Goal: Leave review/rating

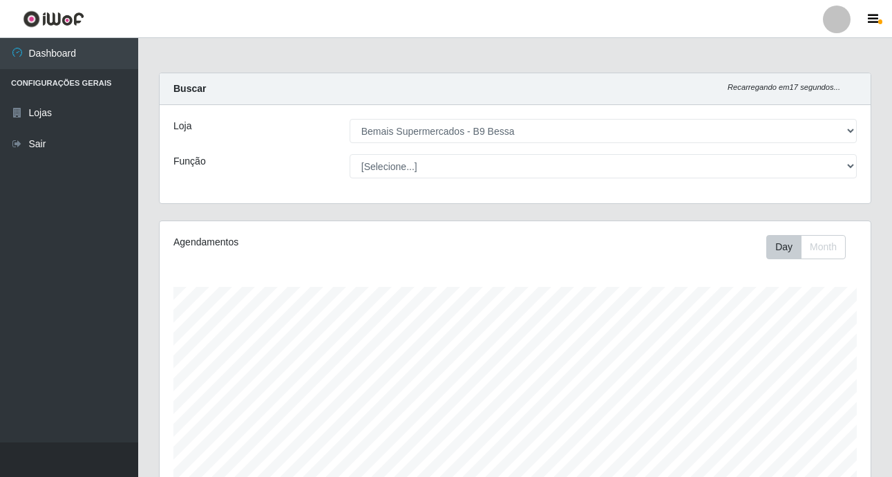
select select "410"
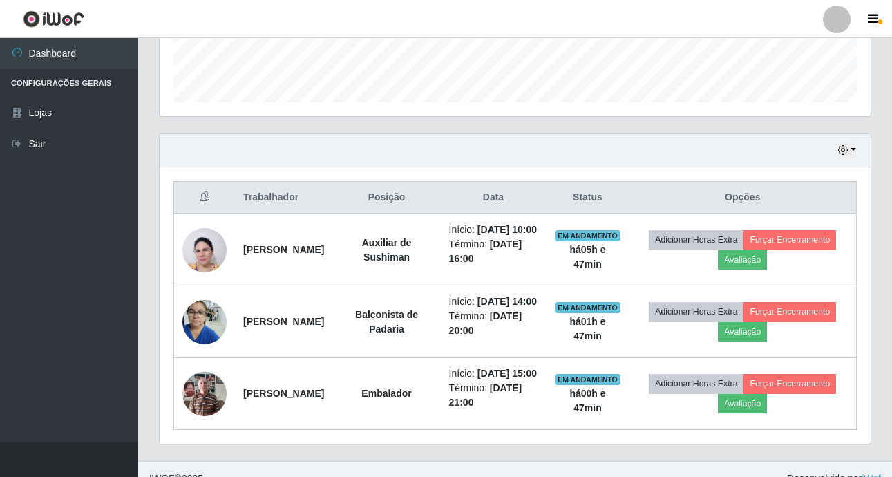
scroll to position [454, 0]
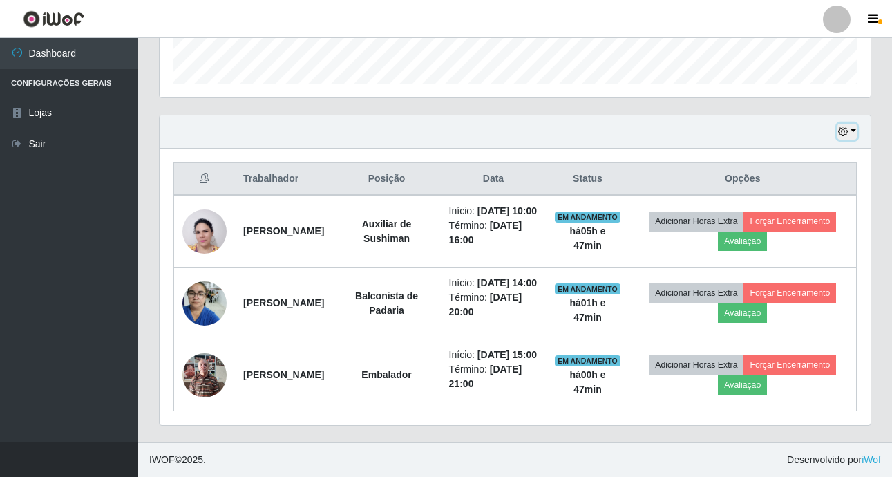
click at [856, 124] on button "button" at bounding box center [846, 132] width 19 height 16
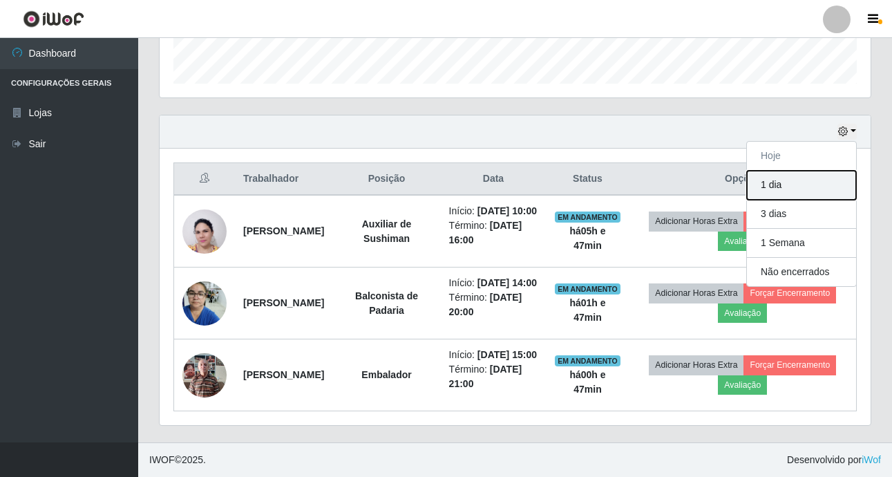
click at [769, 171] on button "1 dia" at bounding box center [801, 185] width 109 height 29
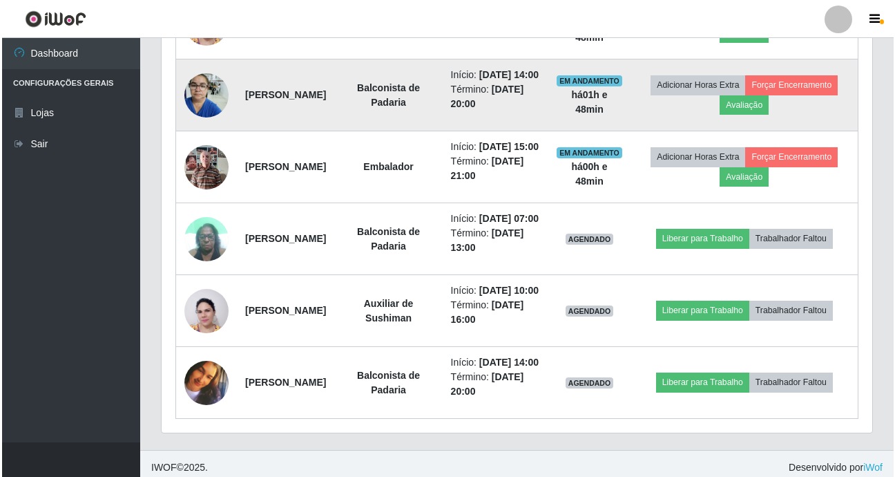
scroll to position [661, 0]
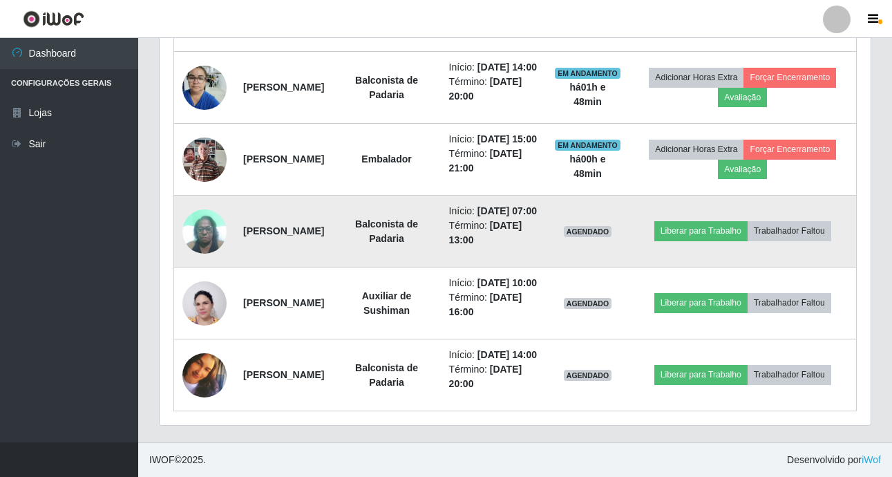
click at [203, 245] on img at bounding box center [204, 231] width 44 height 59
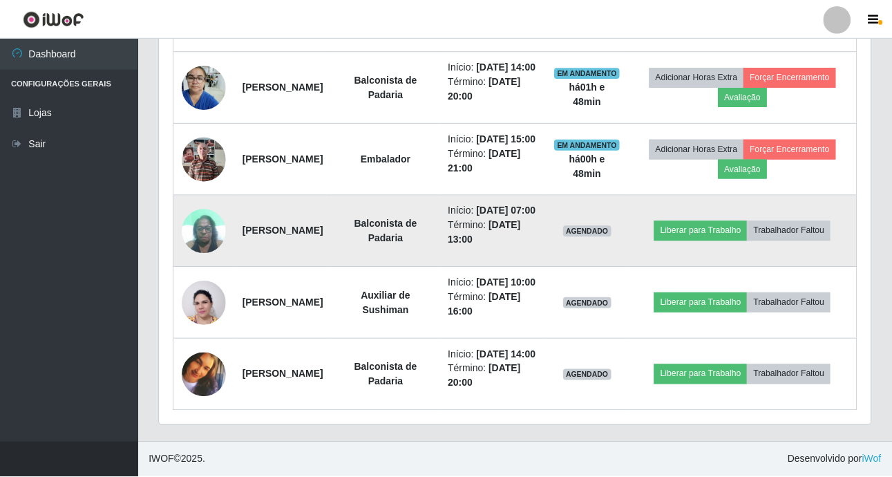
scroll to position [287, 704]
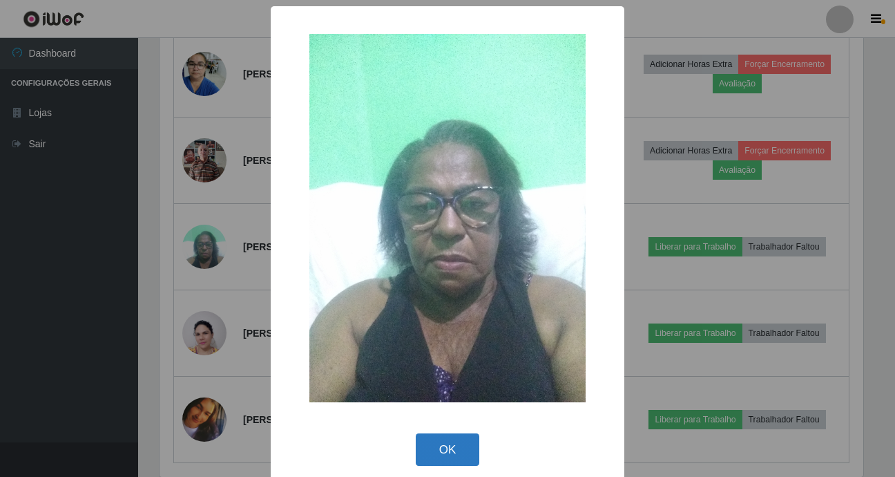
click at [461, 450] on button "OK" at bounding box center [448, 449] width 64 height 32
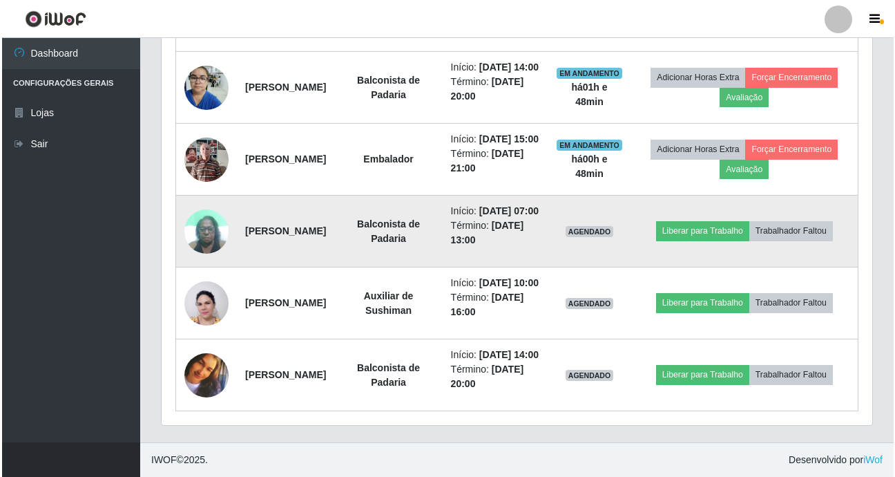
scroll to position [713, 0]
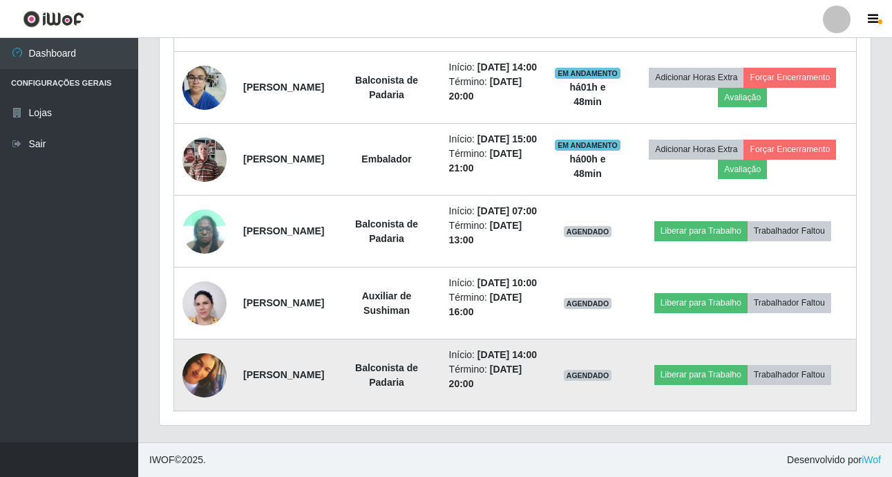
click at [205, 367] on img at bounding box center [204, 375] width 44 height 44
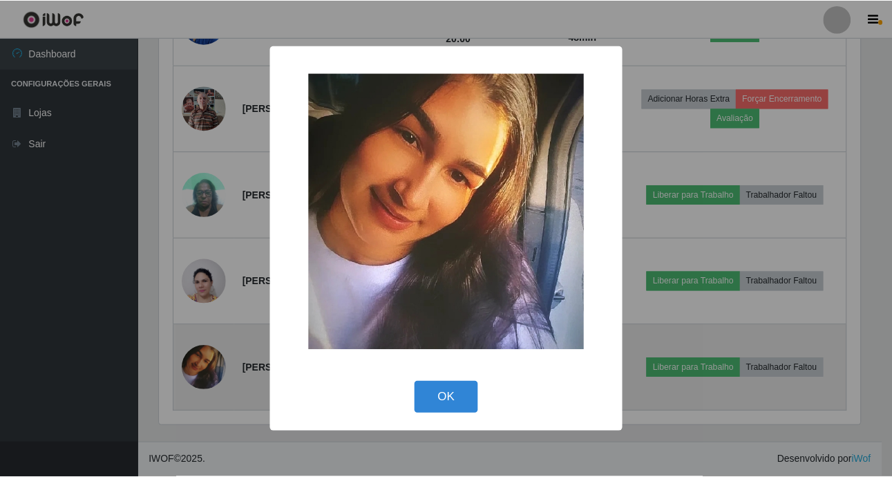
scroll to position [287, 704]
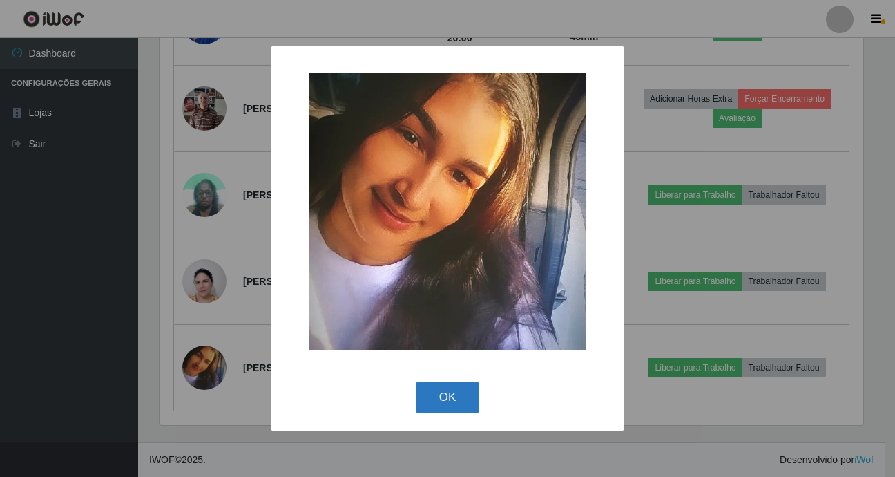
click at [440, 399] on button "OK" at bounding box center [448, 397] width 64 height 32
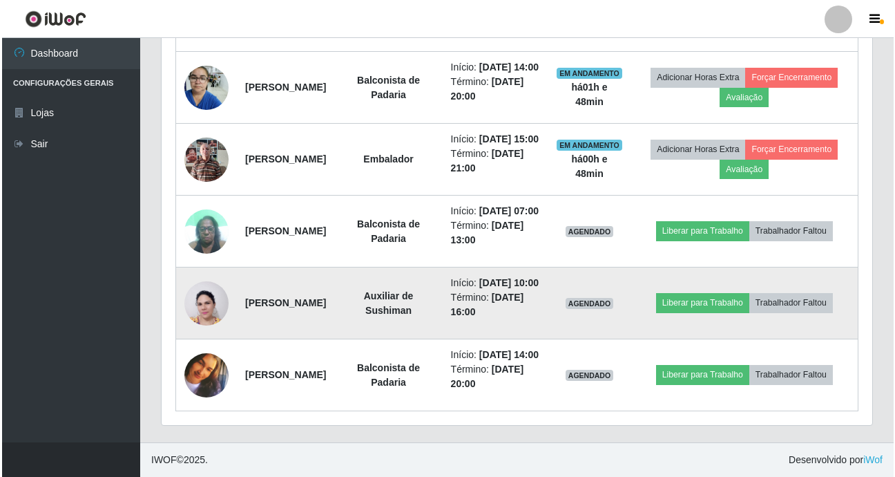
scroll to position [287, 711]
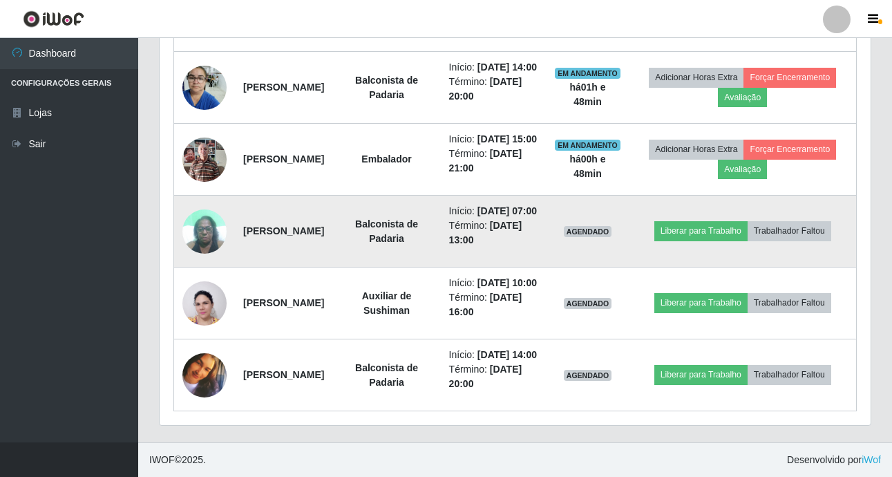
click at [202, 202] on img at bounding box center [204, 231] width 44 height 59
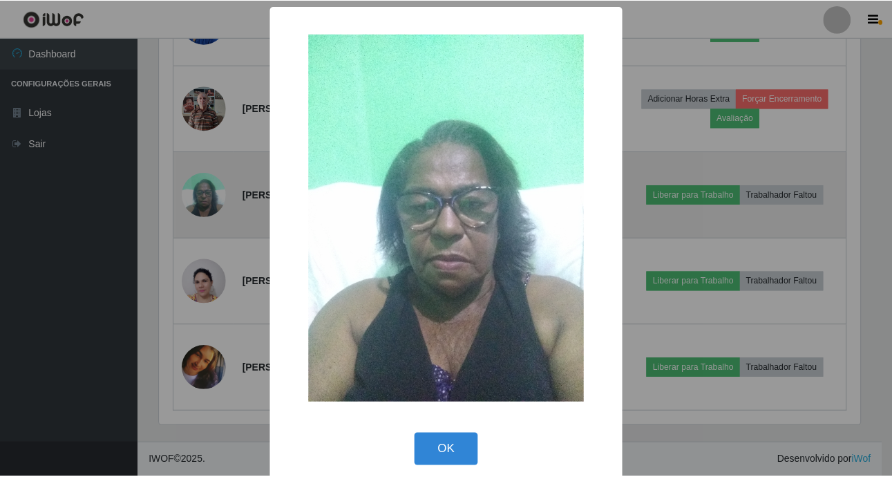
scroll to position [287, 704]
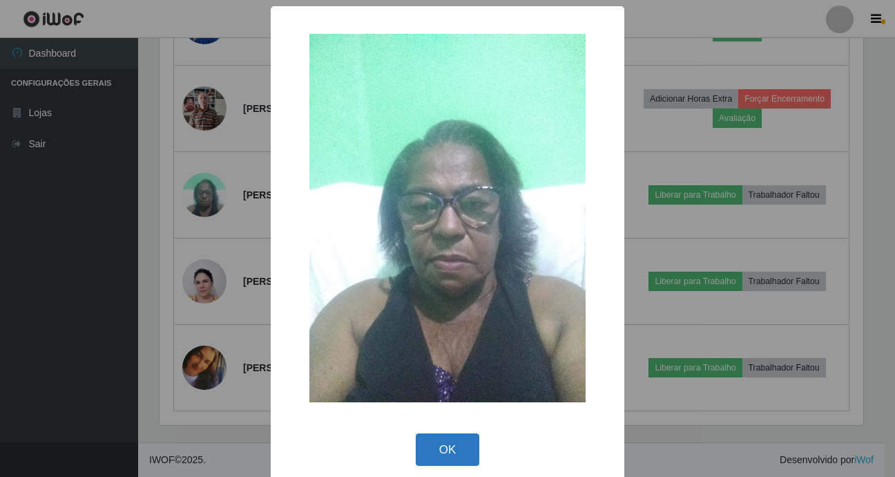
click at [446, 449] on button "OK" at bounding box center [448, 449] width 64 height 32
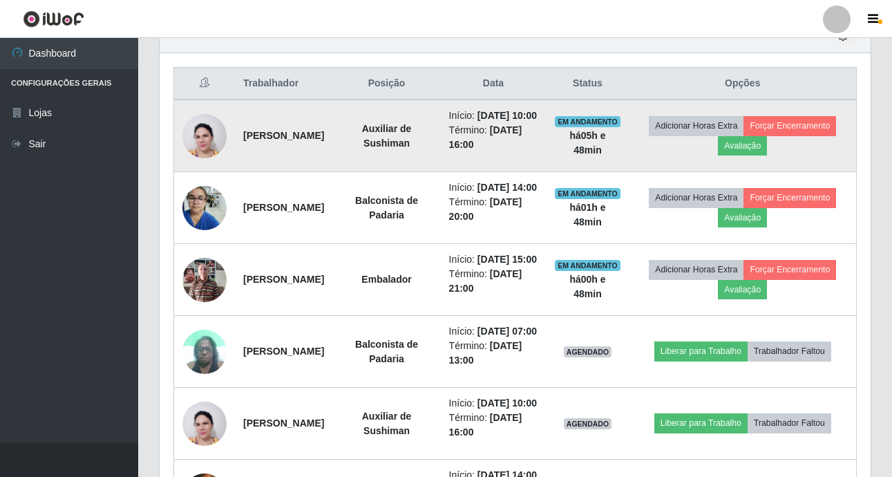
scroll to position [367, 0]
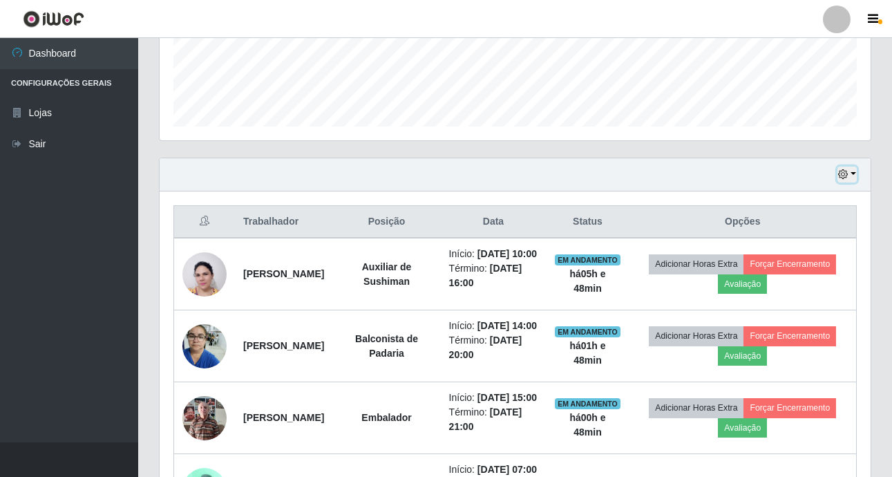
click at [851, 174] on button "button" at bounding box center [846, 174] width 19 height 16
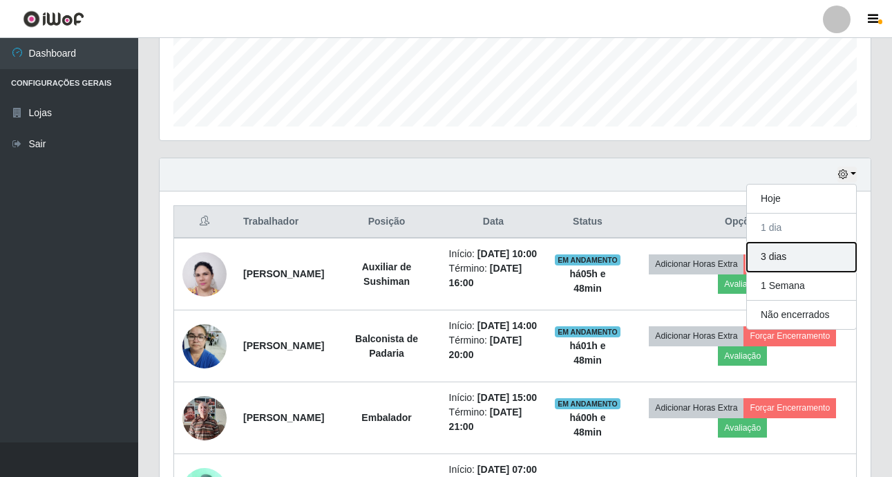
click at [765, 260] on button "3 dias" at bounding box center [801, 256] width 109 height 29
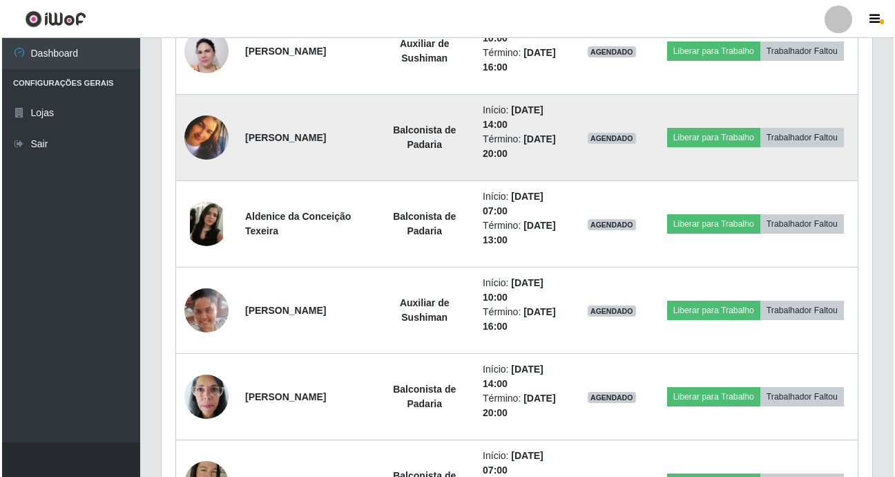
scroll to position [989, 0]
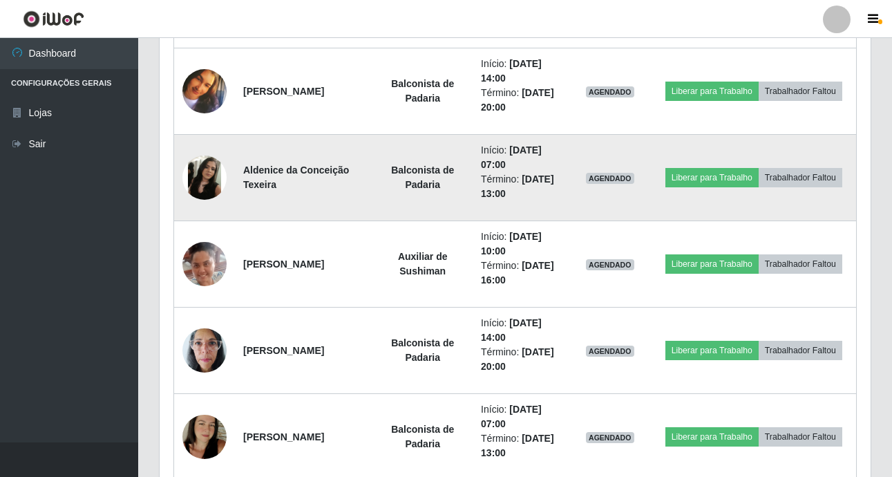
click at [197, 183] on img at bounding box center [204, 177] width 44 height 44
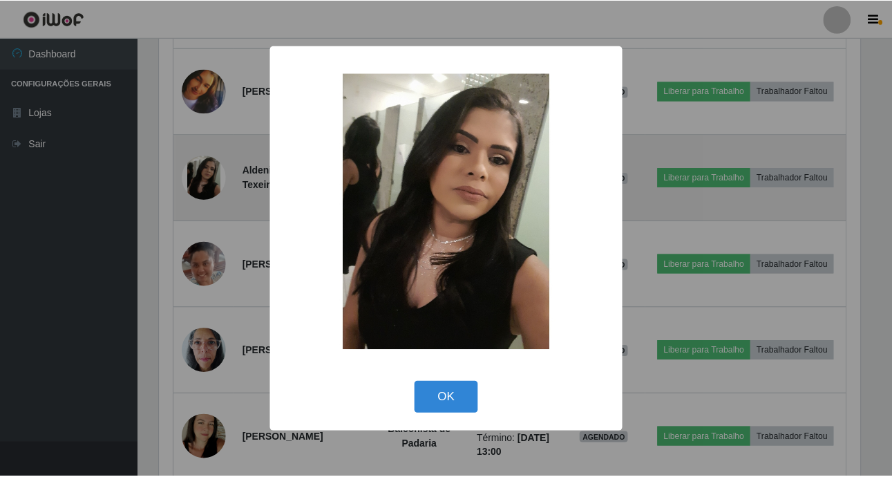
scroll to position [287, 704]
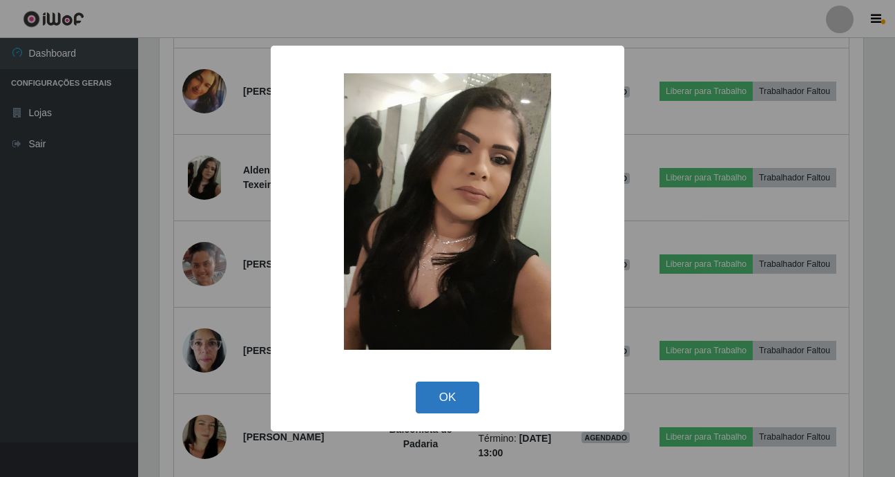
click at [466, 397] on button "OK" at bounding box center [448, 397] width 64 height 32
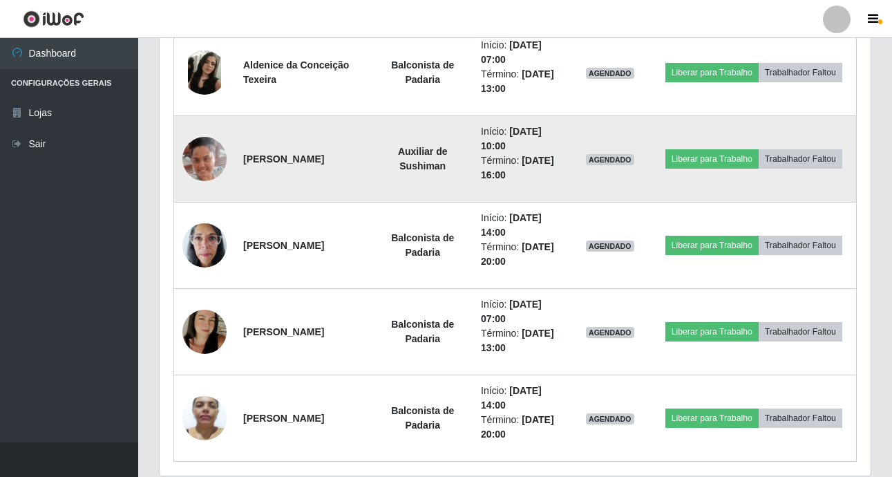
scroll to position [1127, 0]
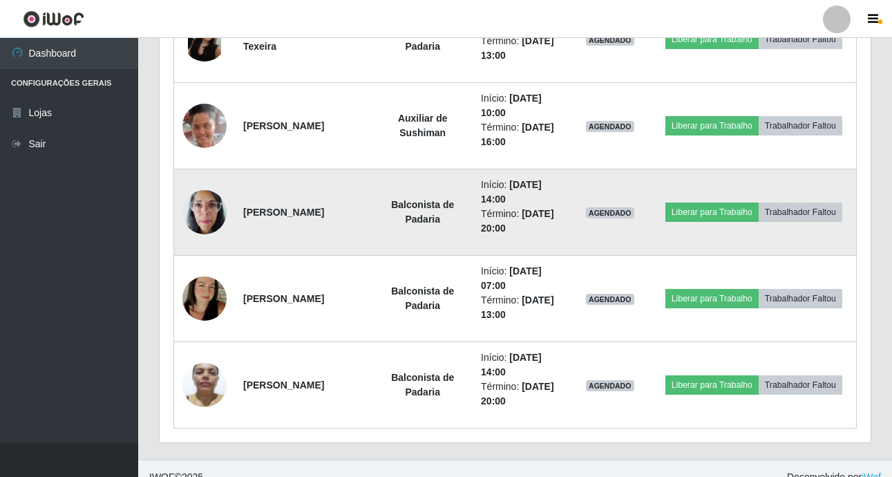
click at [202, 214] on img at bounding box center [204, 211] width 44 height 59
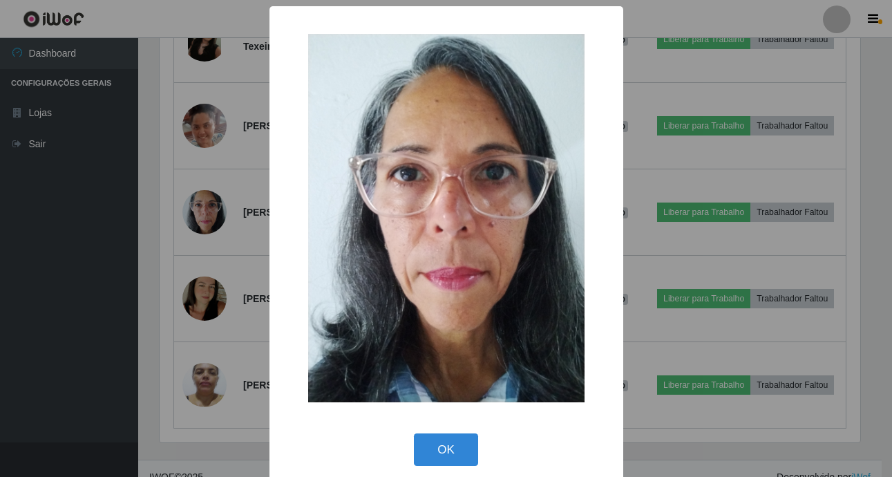
scroll to position [287, 704]
click at [462, 449] on button "OK" at bounding box center [448, 449] width 64 height 32
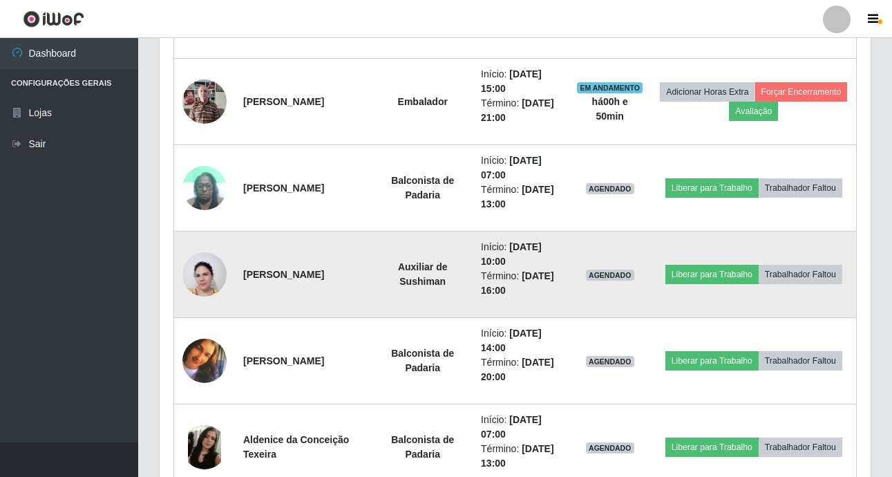
scroll to position [713, 0]
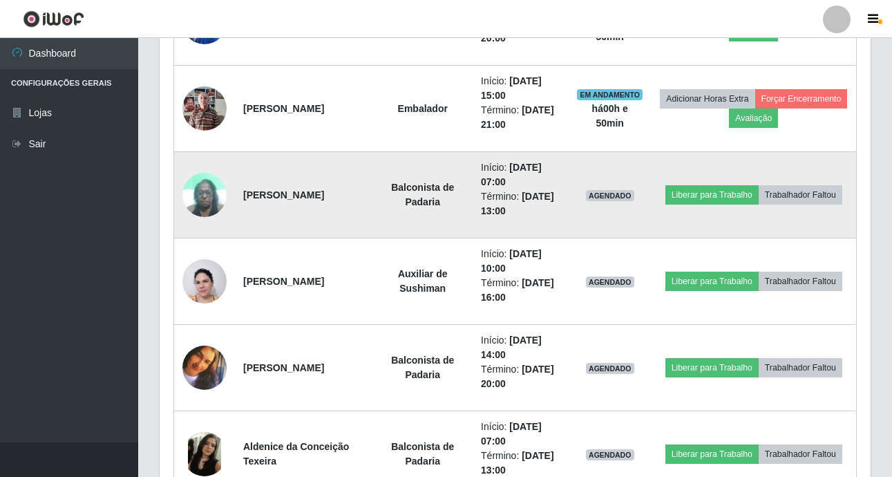
click at [194, 202] on img at bounding box center [204, 194] width 44 height 59
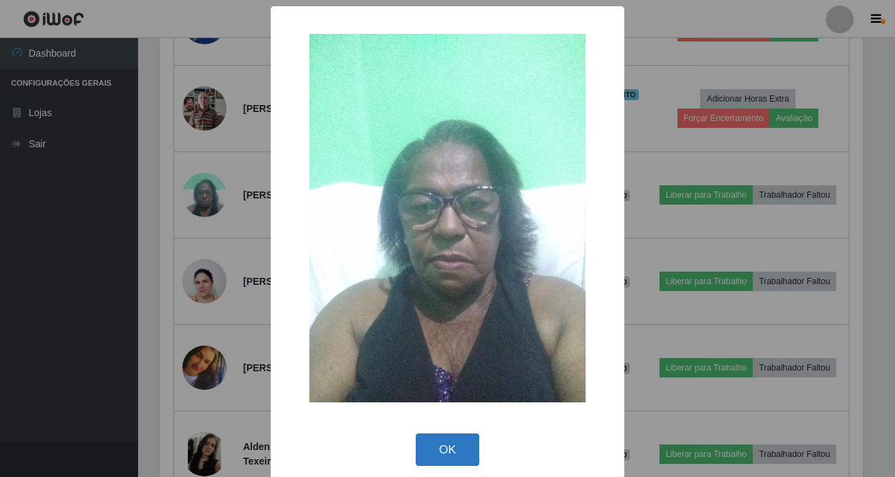
click at [461, 442] on button "OK" at bounding box center [448, 449] width 64 height 32
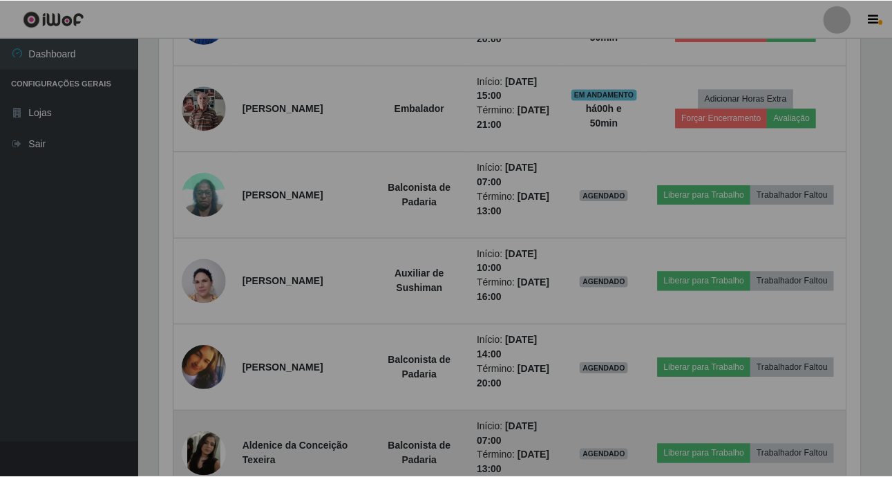
scroll to position [287, 711]
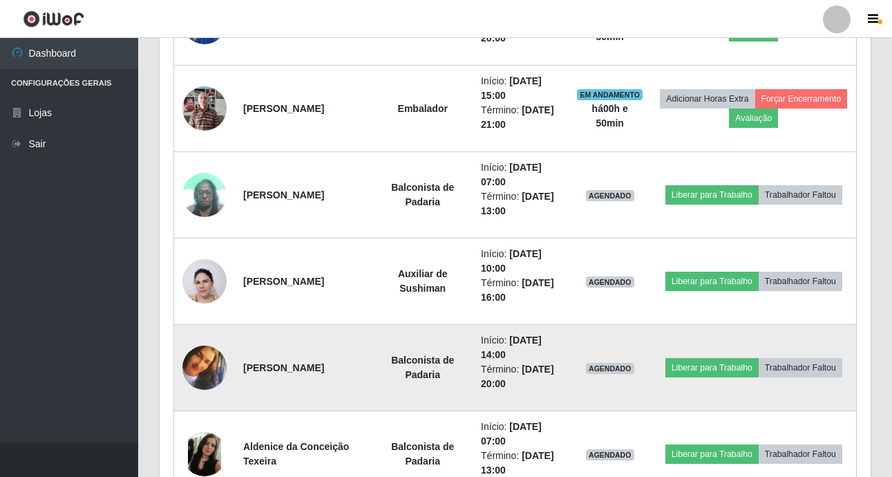
click at [195, 375] on img at bounding box center [204, 367] width 44 height 44
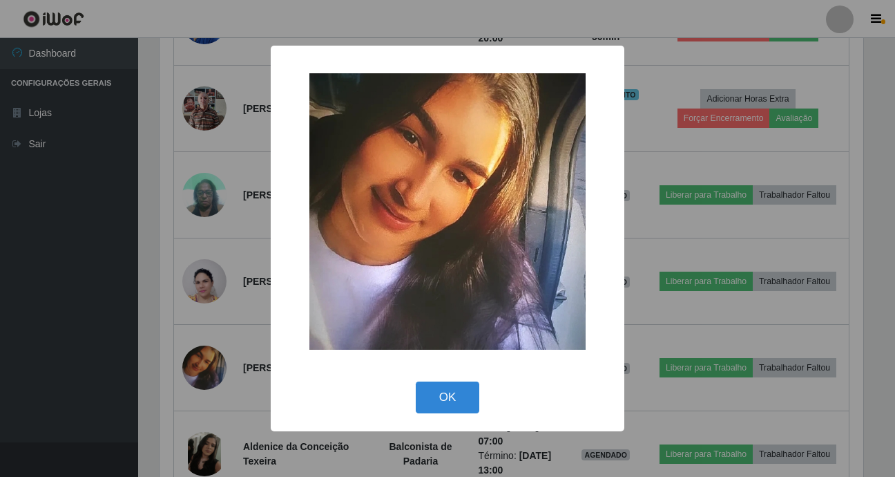
click at [464, 389] on button "OK" at bounding box center [448, 397] width 64 height 32
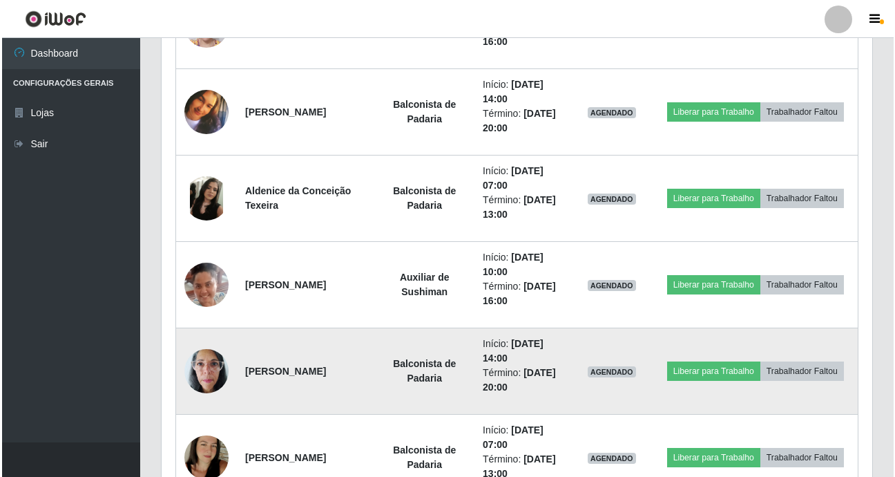
scroll to position [989, 0]
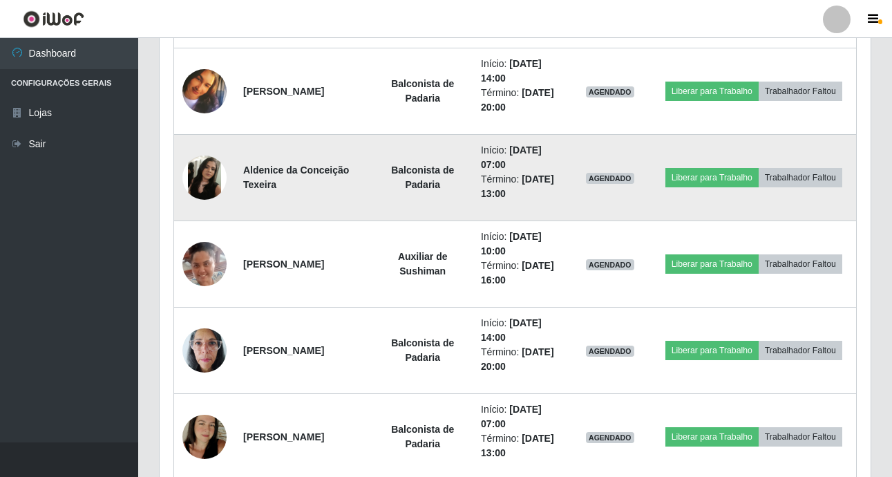
click at [211, 169] on img at bounding box center [204, 177] width 44 height 44
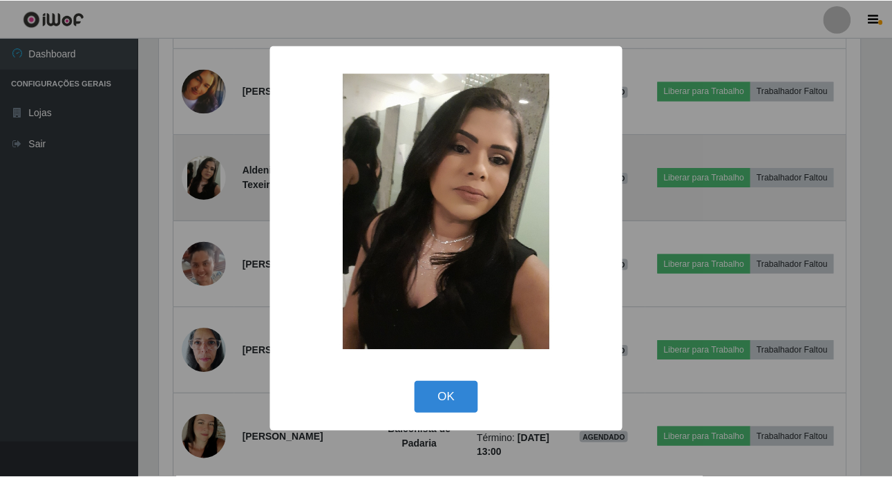
scroll to position [287, 704]
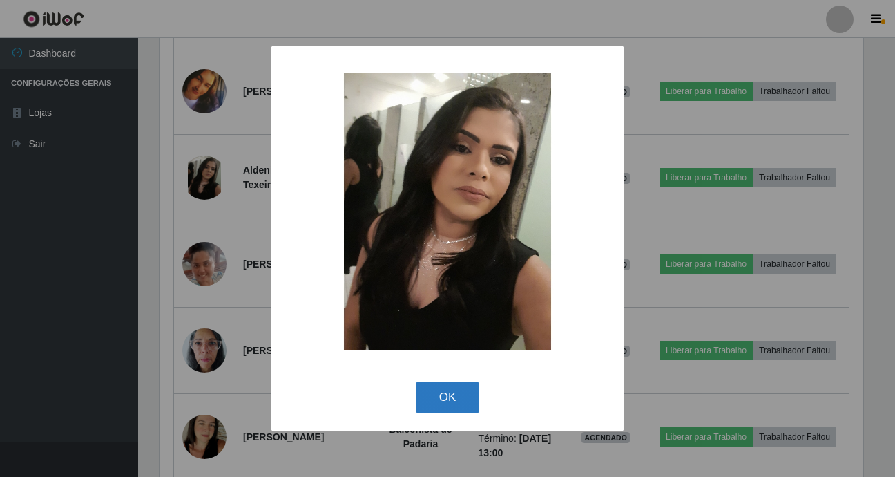
click at [446, 394] on button "OK" at bounding box center [448, 397] width 64 height 32
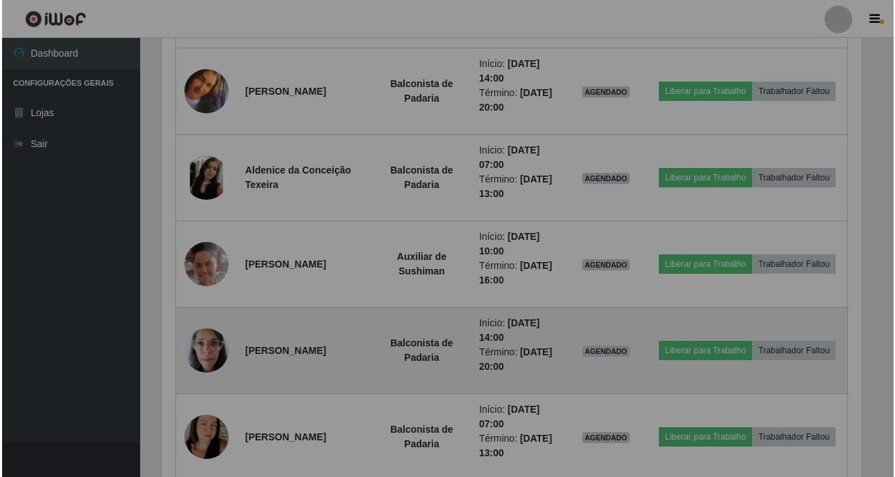
scroll to position [287, 711]
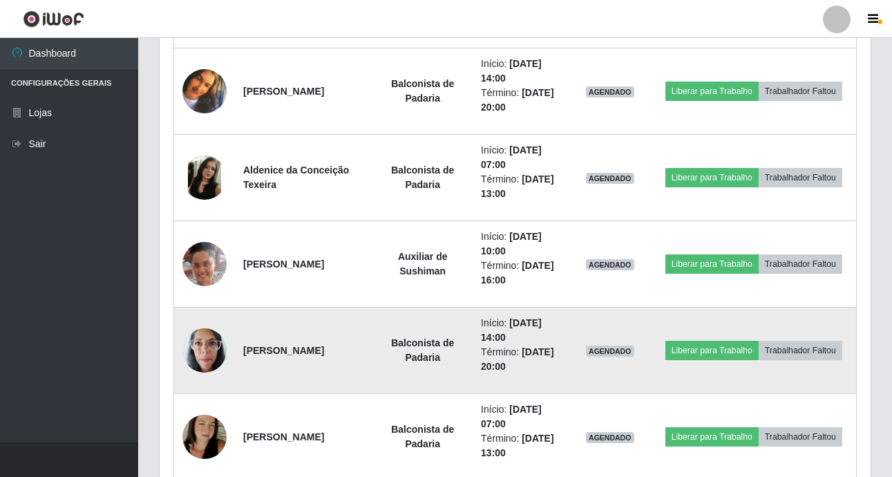
click at [195, 349] on img at bounding box center [204, 350] width 44 height 59
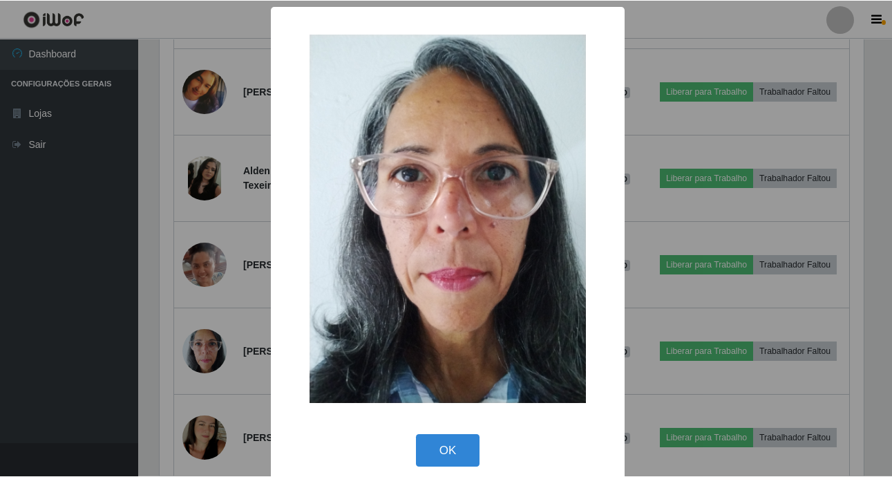
scroll to position [287, 704]
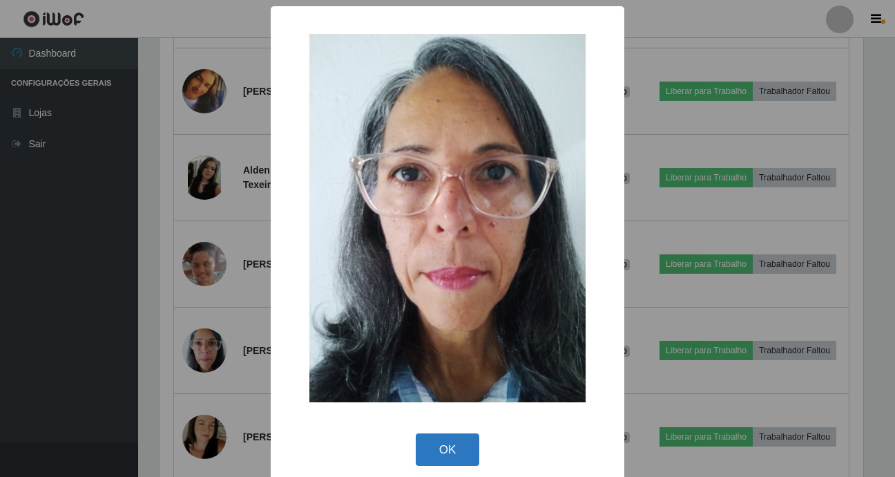
click at [466, 448] on button "OK" at bounding box center [448, 449] width 64 height 32
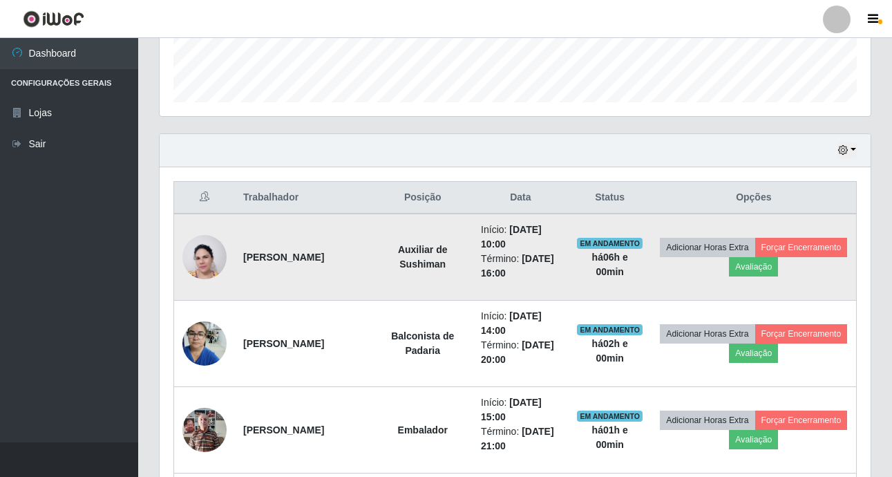
scroll to position [414, 0]
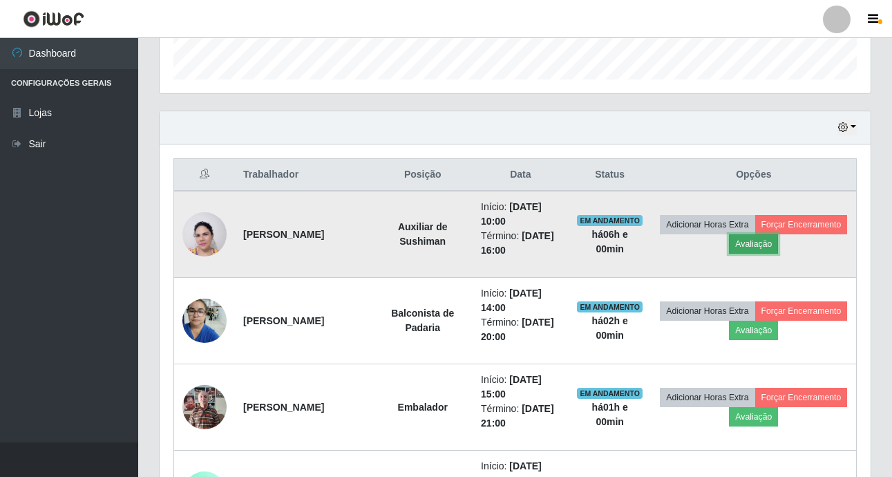
click at [778, 245] on button "Avaliação" at bounding box center [753, 243] width 49 height 19
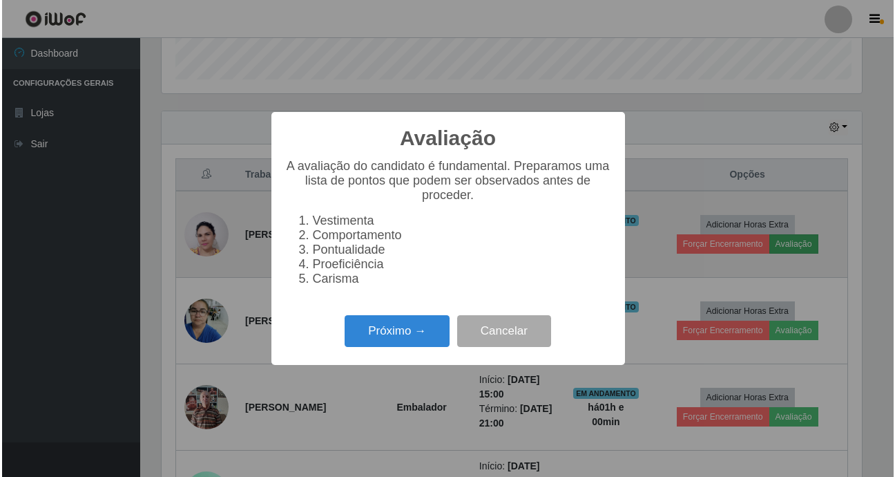
scroll to position [287, 704]
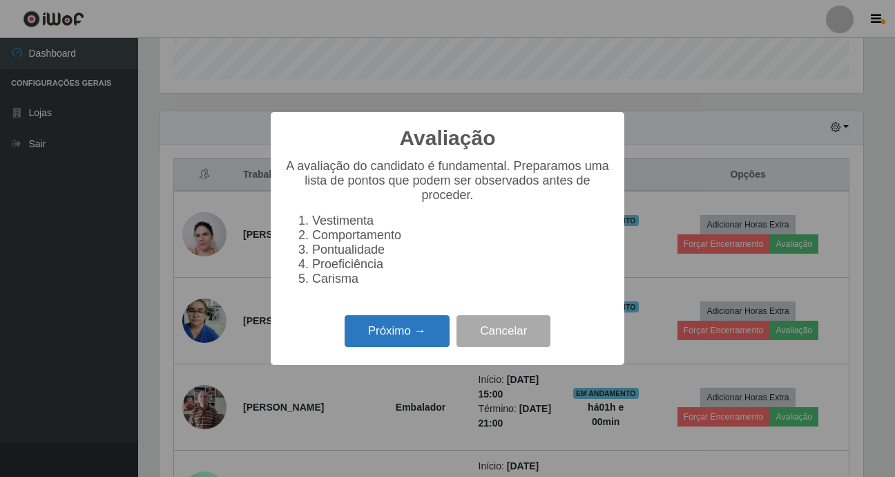
click at [365, 344] on button "Próximo →" at bounding box center [397, 331] width 105 height 32
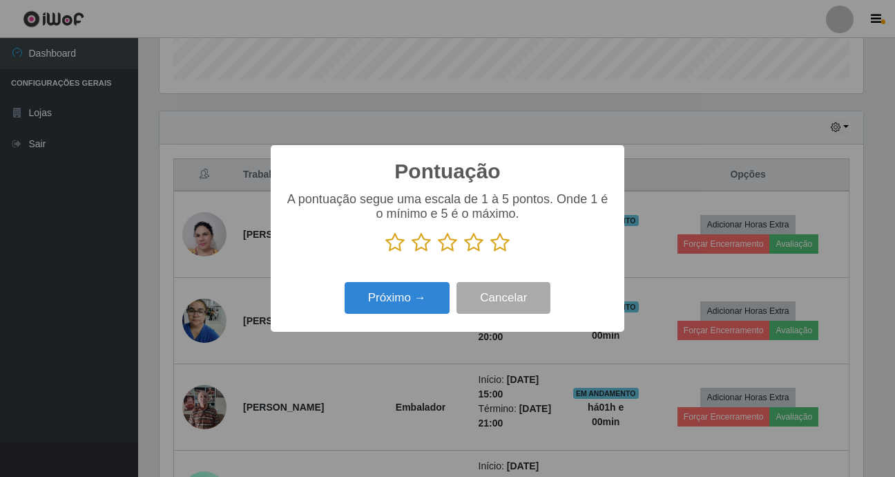
scroll to position [690451, 690033]
click at [502, 242] on icon at bounding box center [499, 242] width 19 height 21
click at [490, 253] on input "radio" at bounding box center [490, 253] width 0 height 0
click at [408, 302] on button "Próximo →" at bounding box center [397, 298] width 105 height 32
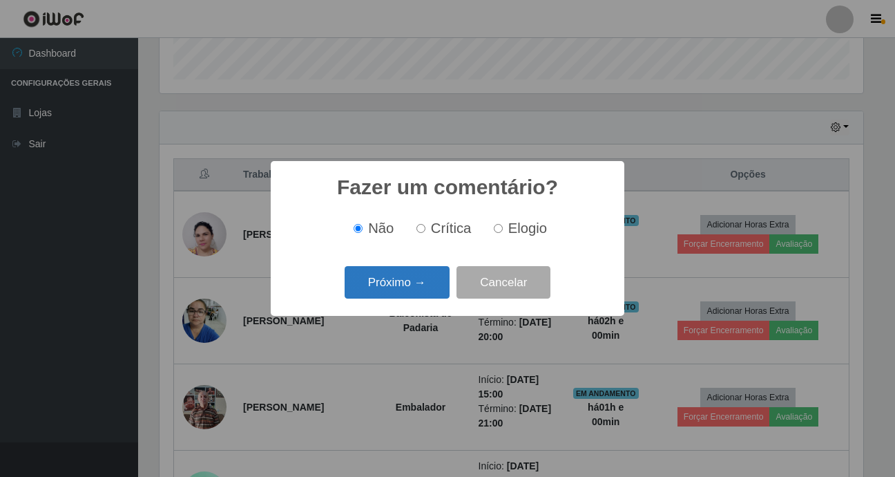
click at [405, 283] on button "Próximo →" at bounding box center [397, 282] width 105 height 32
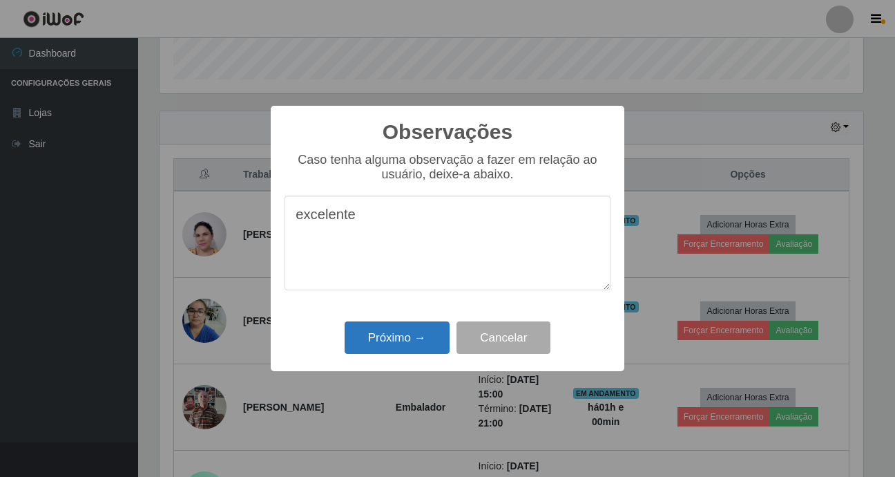
type textarea "excelente"
click at [412, 346] on button "Próximo →" at bounding box center [397, 337] width 105 height 32
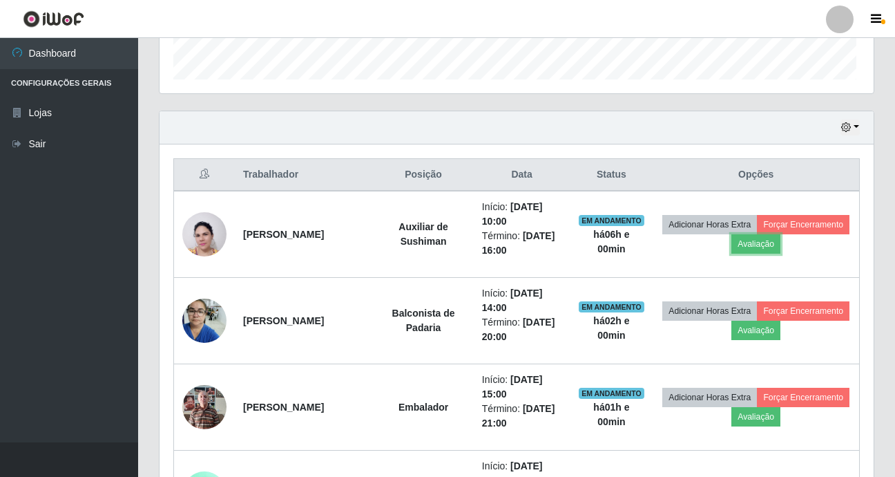
scroll to position [287, 711]
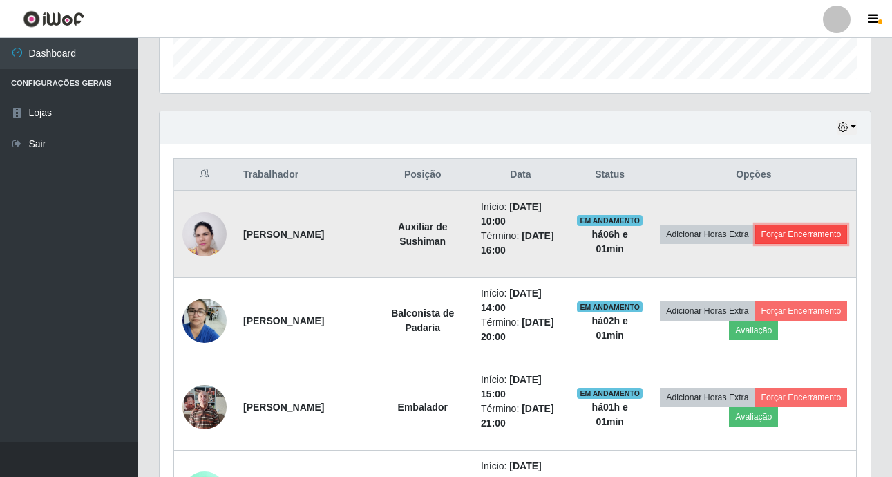
click at [755, 243] on button "Forçar Encerramento" at bounding box center [801, 233] width 93 height 19
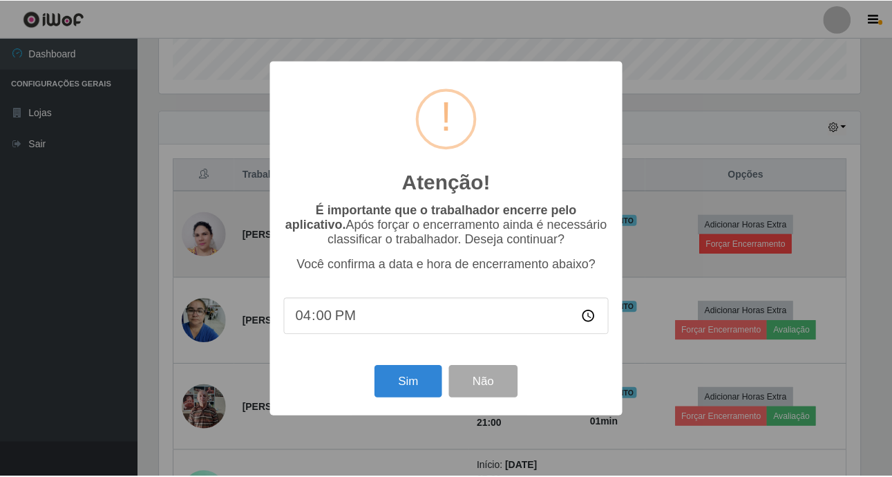
scroll to position [287, 704]
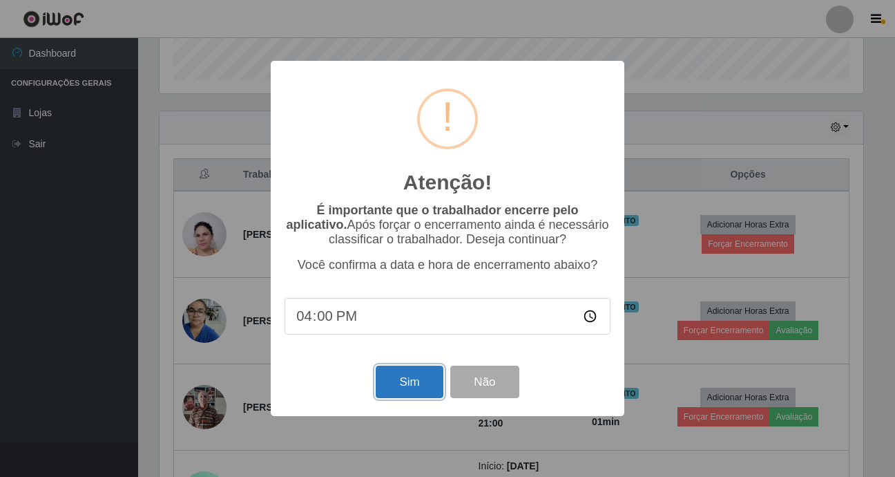
click at [407, 379] on button "Sim" at bounding box center [409, 381] width 67 height 32
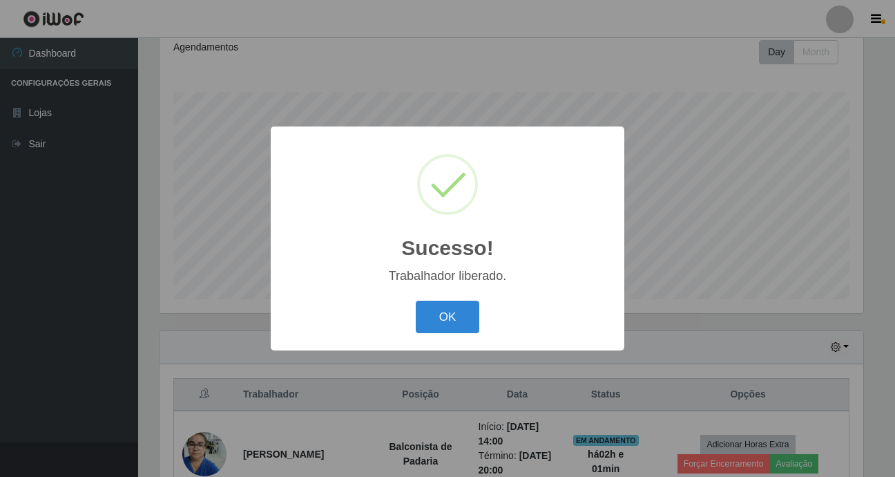
drag, startPoint x: 434, startPoint y: 329, endPoint x: 409, endPoint y: 312, distance: 30.3
click at [433, 327] on button "OK" at bounding box center [448, 316] width 64 height 32
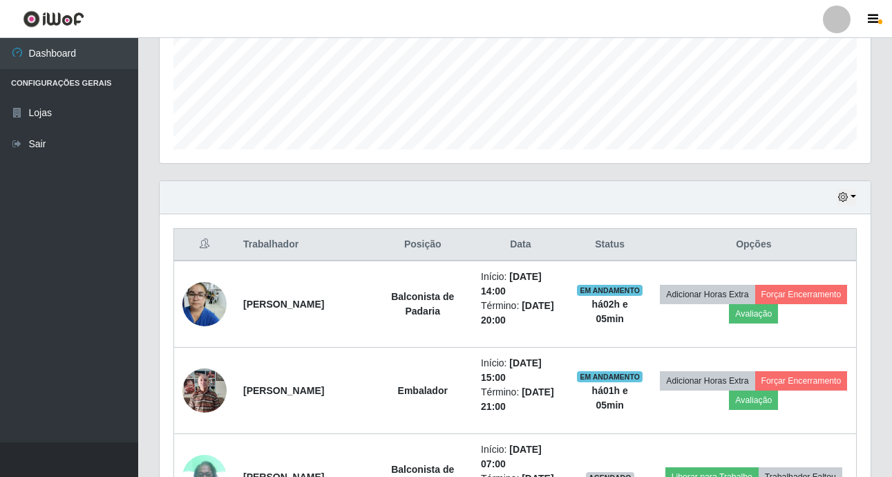
scroll to position [0, 0]
